Goal: Obtain resource: Download file/media

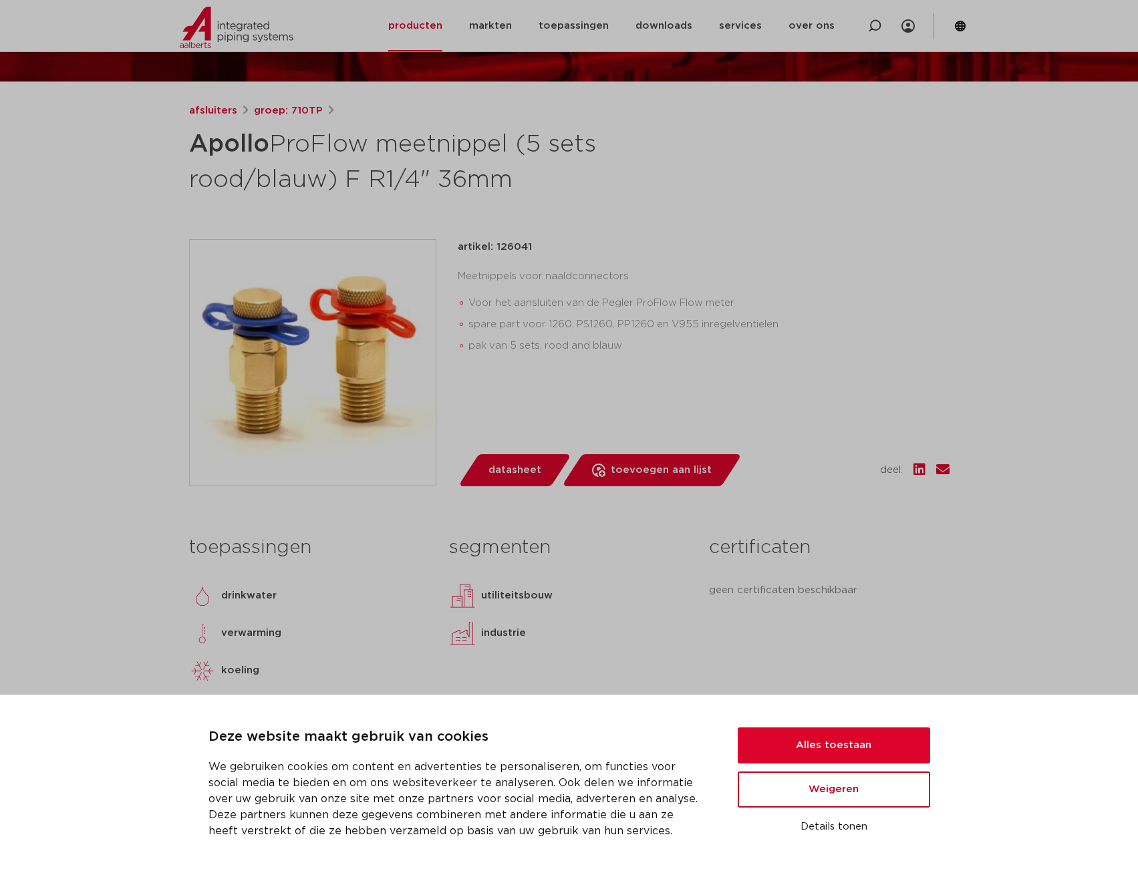
click at [822, 801] on button "Weigeren" at bounding box center [834, 790] width 192 height 36
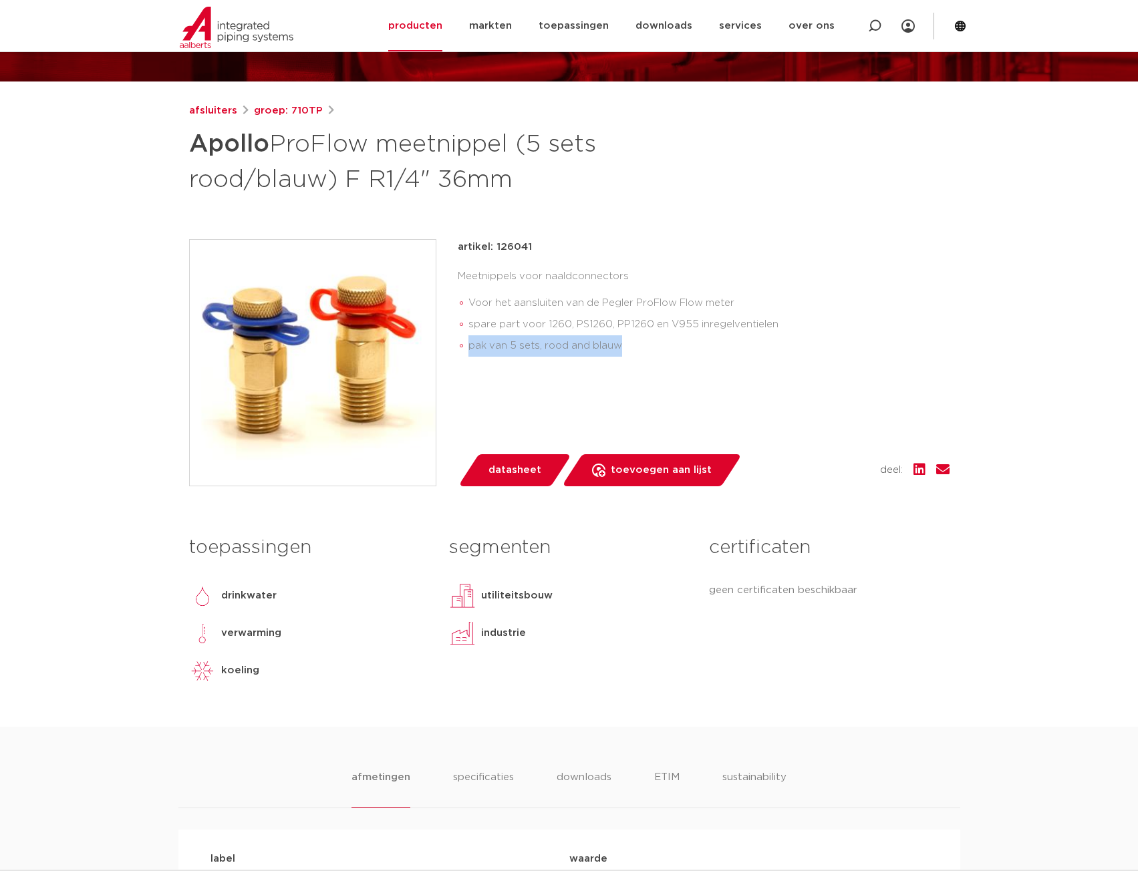
drag, startPoint x: 468, startPoint y: 345, endPoint x: 617, endPoint y: 346, distance: 148.4
click at [617, 346] on li "pak van 5 sets, rood and blauw" at bounding box center [708, 345] width 481 height 21
drag, startPoint x: 468, startPoint y: 325, endPoint x: 818, endPoint y: 319, distance: 350.2
click at [818, 319] on li "spare part voor 1260, PS1260, PP1260 en V955 inregelventielen" at bounding box center [708, 324] width 481 height 21
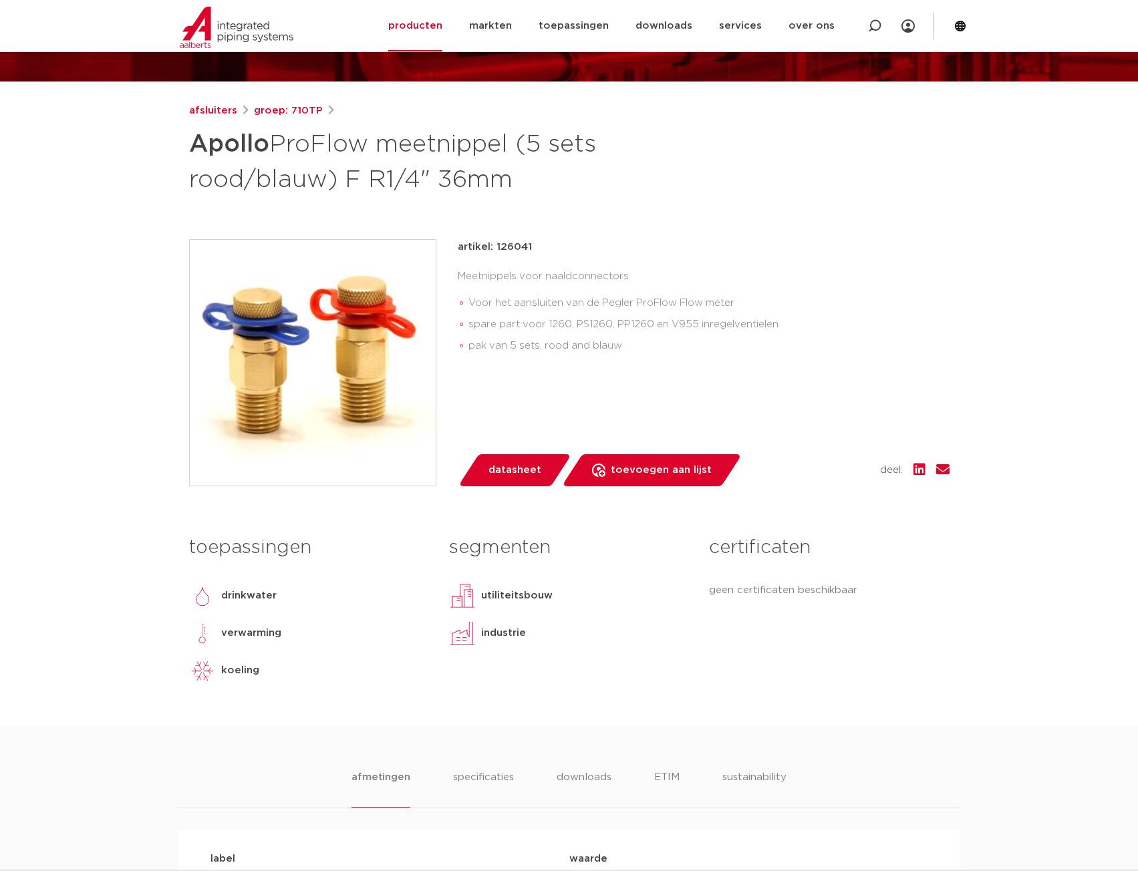
click at [782, 312] on li "Voor het aansluiten van de Pegler ProFlow Flow meter" at bounding box center [708, 303] width 481 height 21
drag, startPoint x: 459, startPoint y: 276, endPoint x: 631, endPoint y: 277, distance: 171.7
click at [631, 277] on div "Meetnippels voor naaldconnectors Voor het aansluiten van de Pegler ProFlow Flow…" at bounding box center [704, 314] width 492 height 96
click at [497, 473] on span "datasheet" at bounding box center [514, 470] width 53 height 21
